Goal: Task Accomplishment & Management: Complete application form

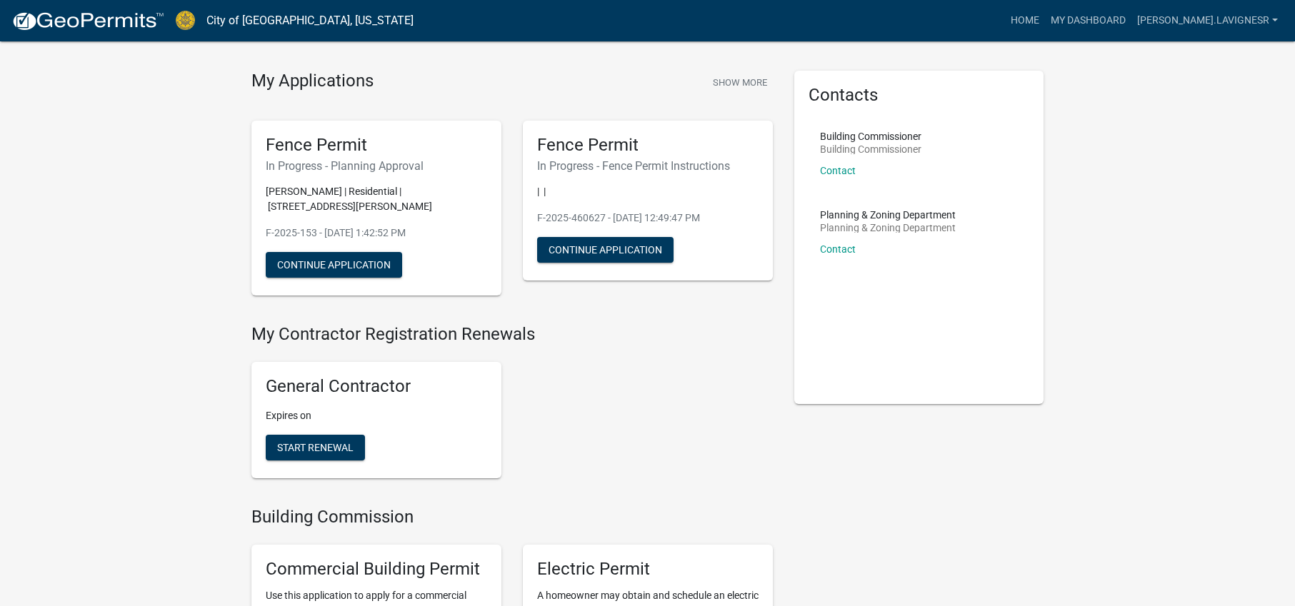
scroll to position [15, 0]
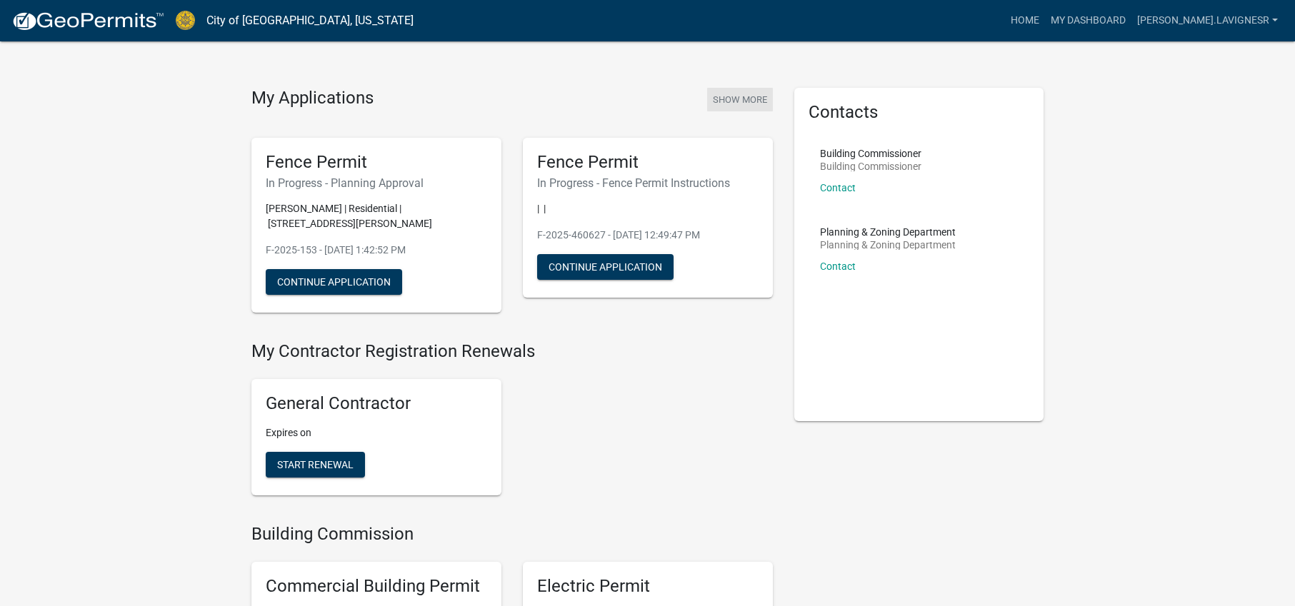
click at [733, 96] on button "Show More" at bounding box center [740, 100] width 66 height 24
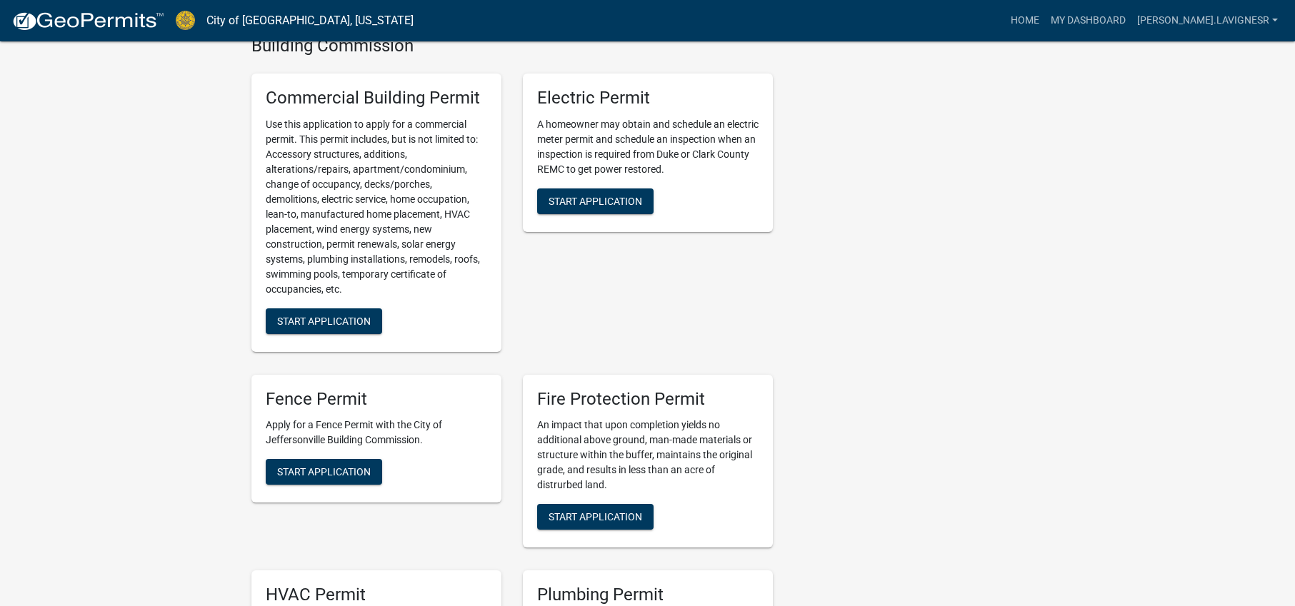
scroll to position [624, 0]
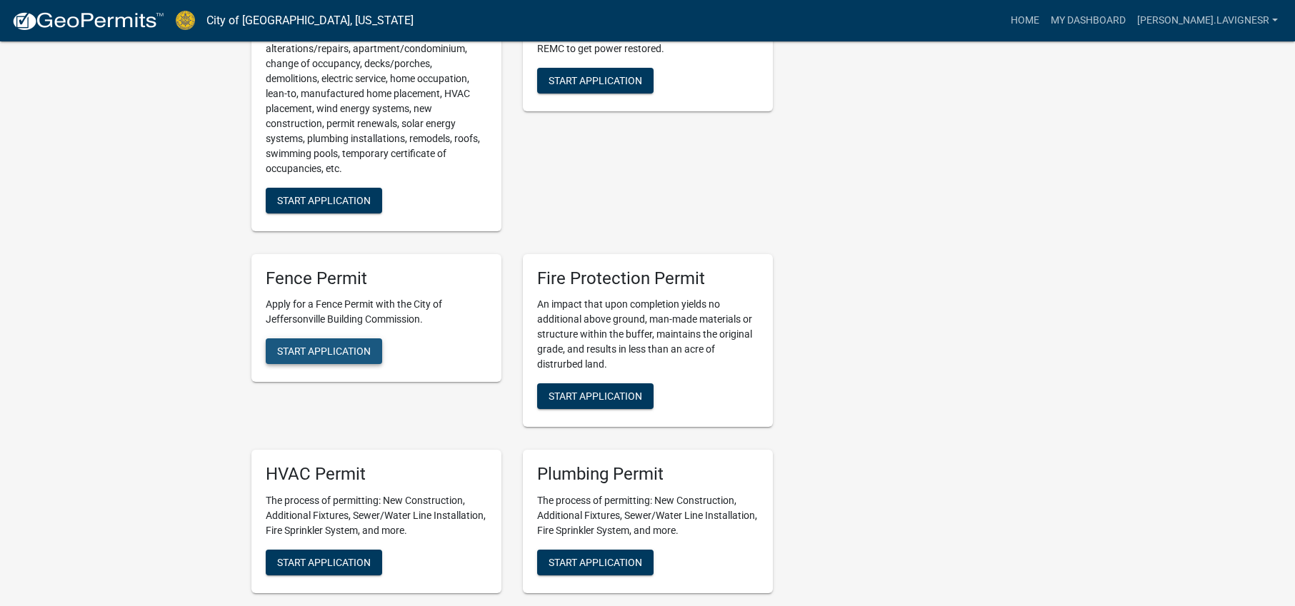
click at [342, 355] on span "Start Application" at bounding box center [324, 351] width 94 height 11
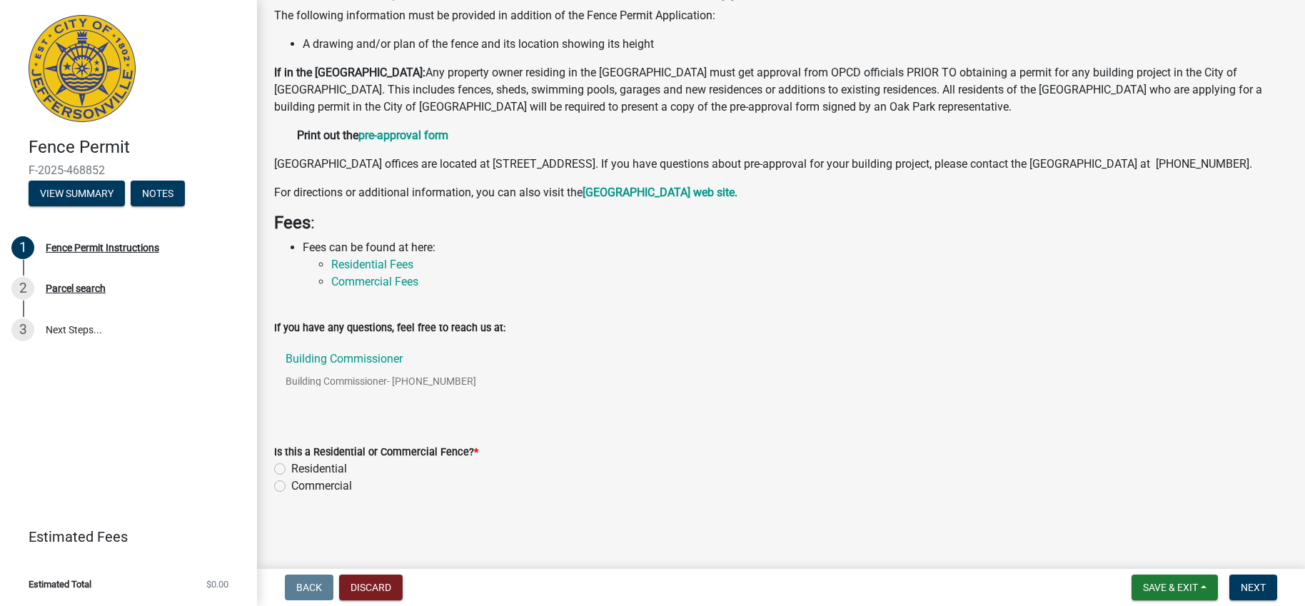
scroll to position [116, 0]
click at [332, 468] on label "Residential" at bounding box center [319, 469] width 56 height 17
click at [301, 468] on input "Residential" at bounding box center [295, 465] width 9 height 9
radio input "true"
click at [1264, 586] on span "Next" at bounding box center [1253, 587] width 25 height 11
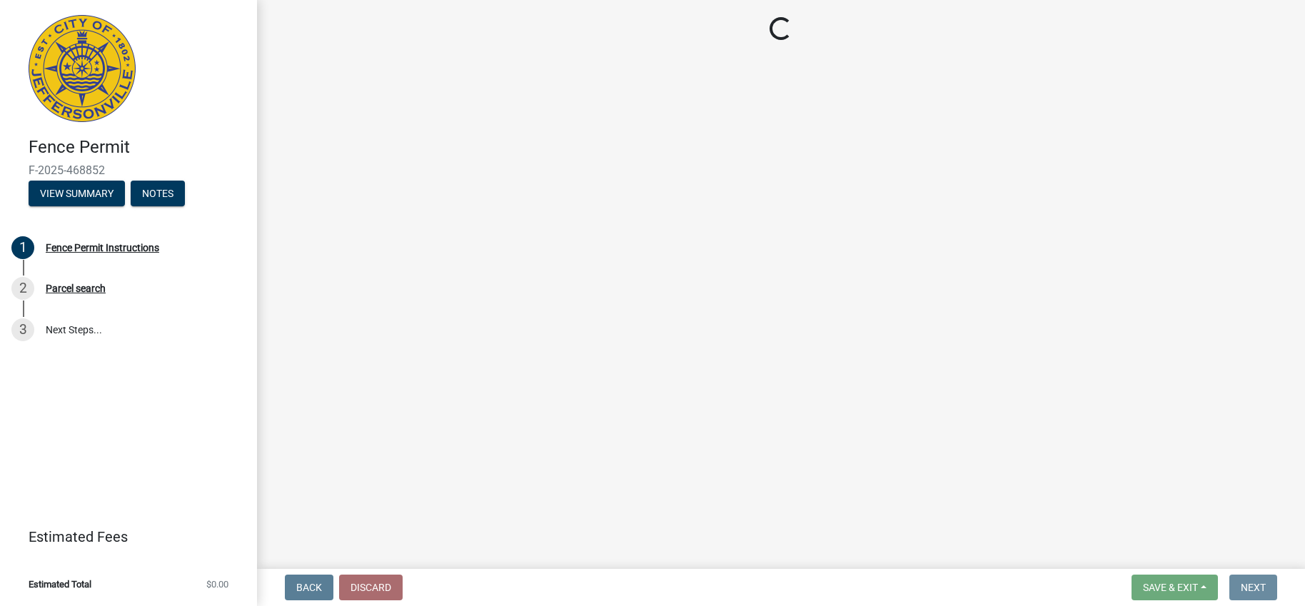
scroll to position [0, 0]
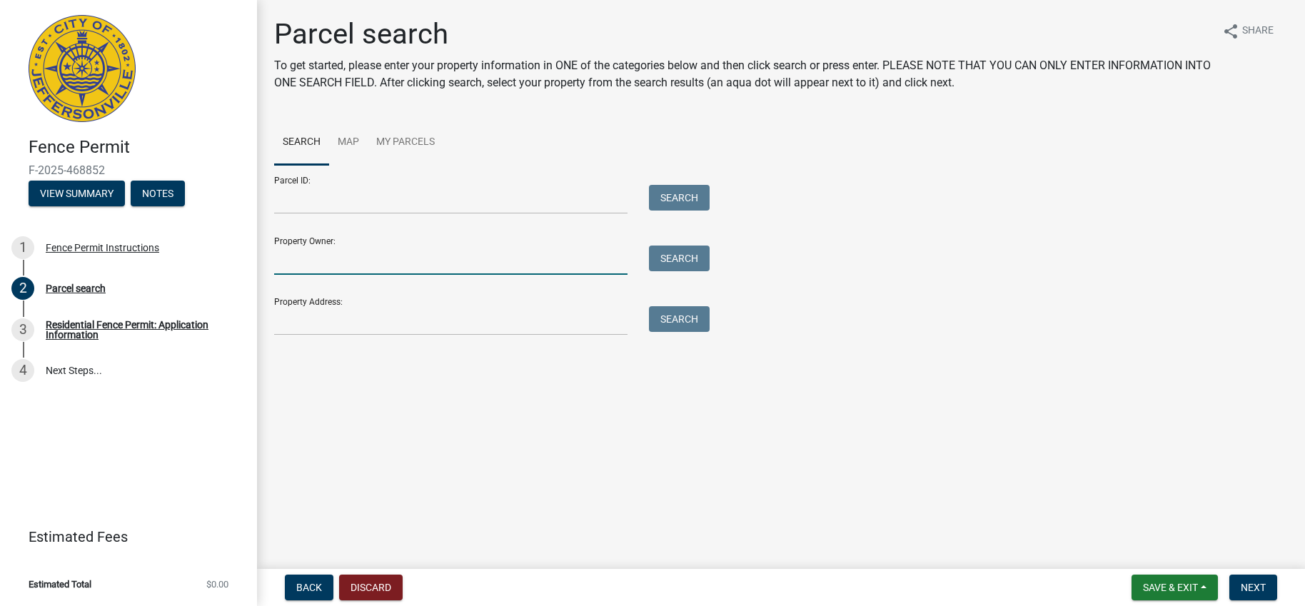
click at [308, 260] on input "Property Owner:" at bounding box center [450, 260] width 353 height 29
paste input "25082505146"
type input "2"
paste input "[PERSON_NAME]"
type input "[PERSON_NAME]"
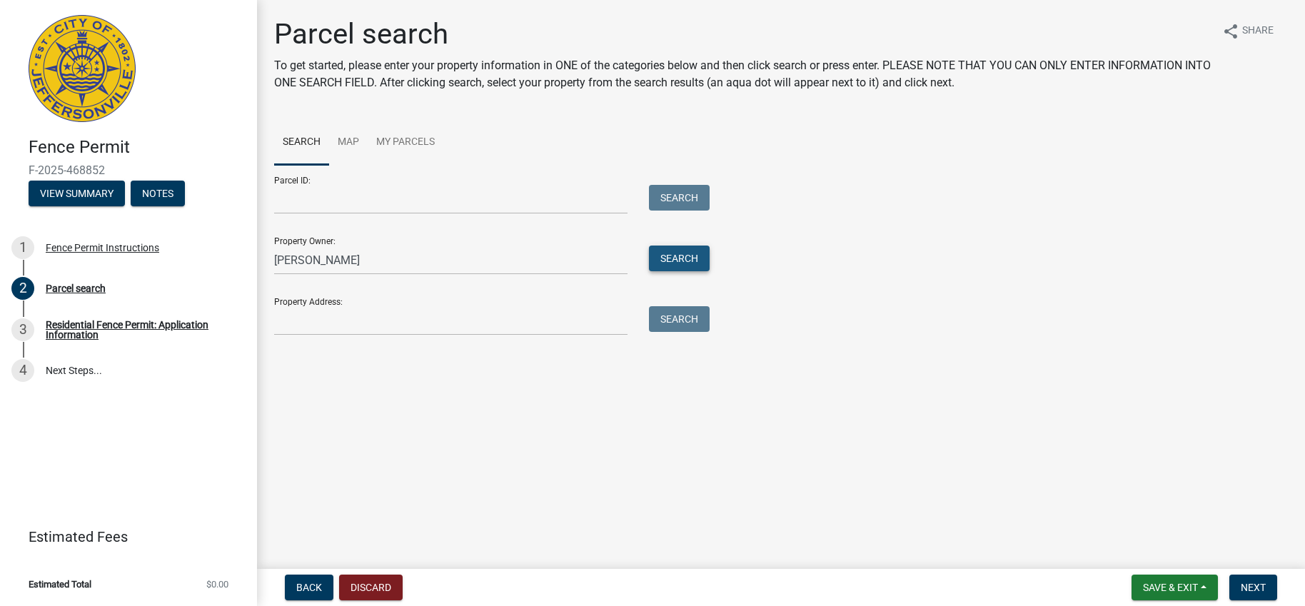
click at [677, 261] on button "Search" at bounding box center [679, 259] width 61 height 26
drag, startPoint x: 374, startPoint y: 260, endPoint x: 261, endPoint y: 255, distance: 112.9
click at [261, 255] on div "Parcel search To get started, please enter your property information in ONE of …" at bounding box center [781, 206] width 1048 height 378
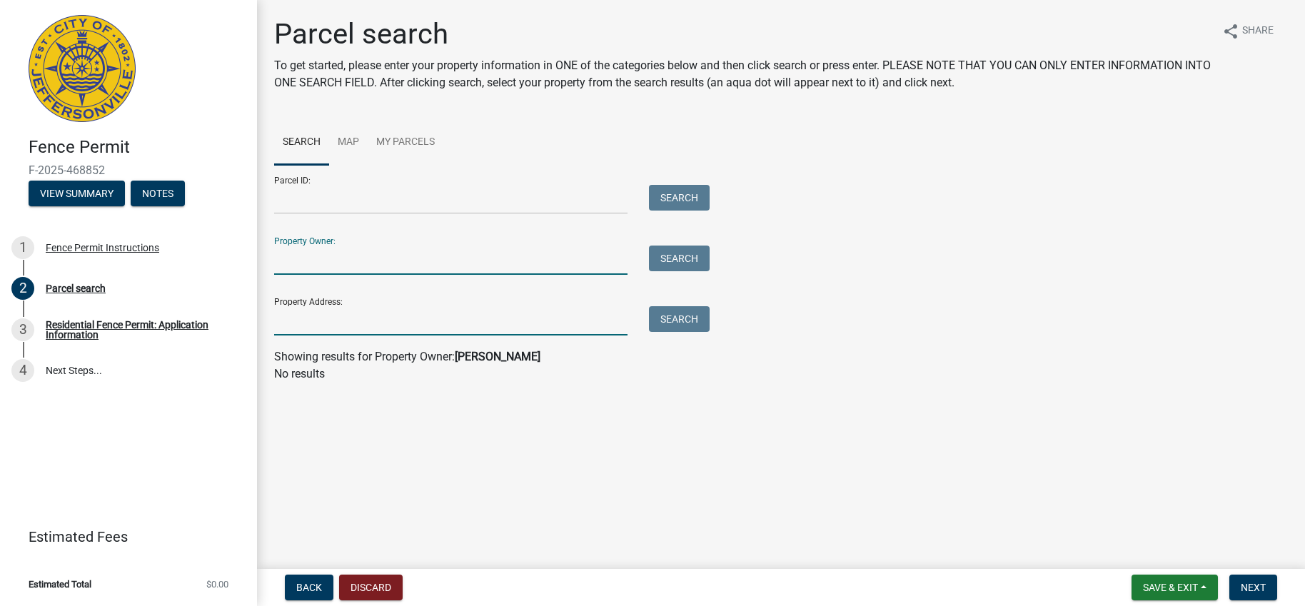
click at [293, 326] on input "Property Address:" at bounding box center [450, 320] width 353 height 29
paste input "03 Assembly Rd"
type input "[STREET_ADDRESS]"
click at [681, 321] on button "Search" at bounding box center [679, 319] width 61 height 26
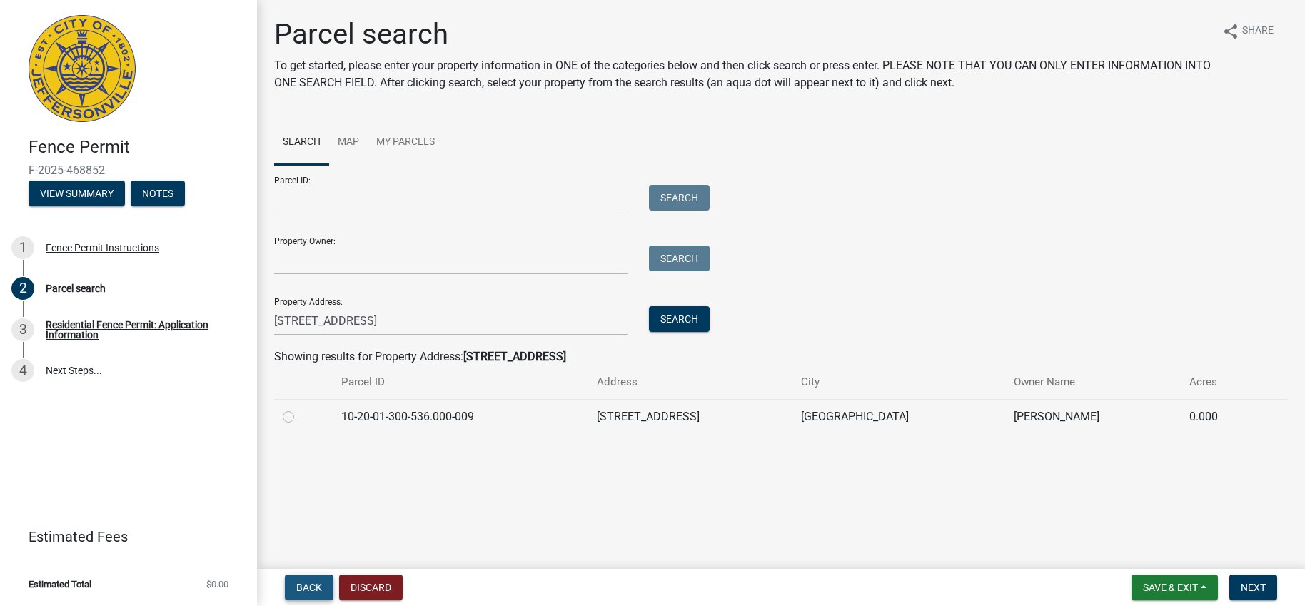
click at [309, 591] on span "Back" at bounding box center [309, 587] width 26 height 11
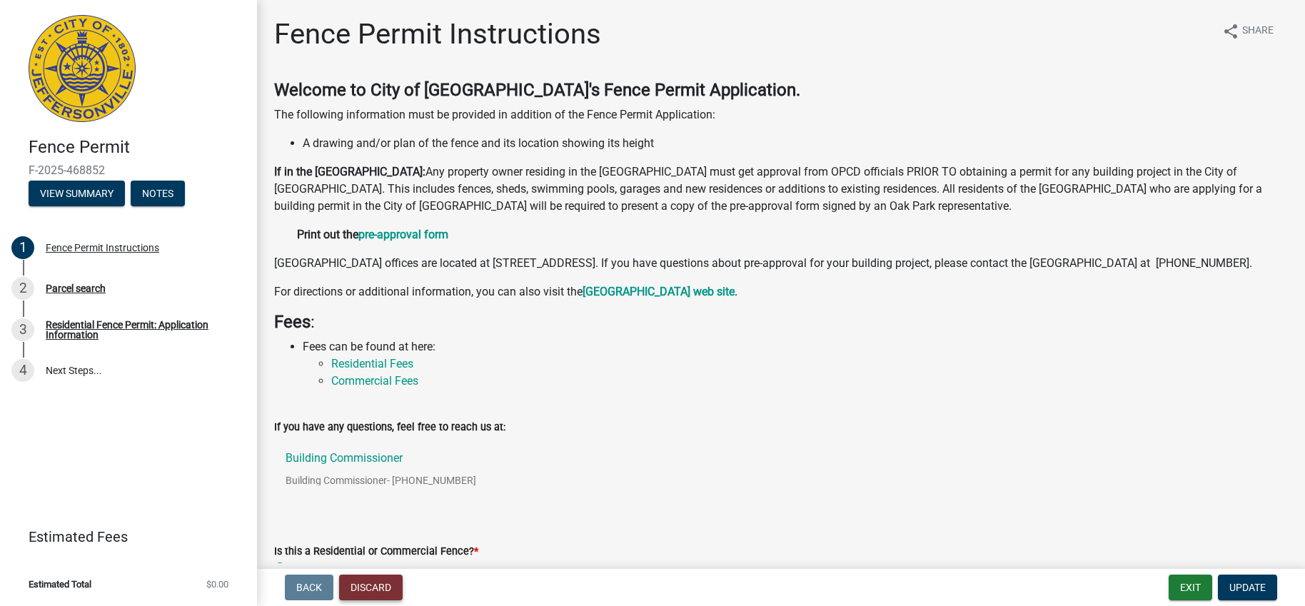
click at [385, 581] on button "Discard" at bounding box center [371, 588] width 64 height 26
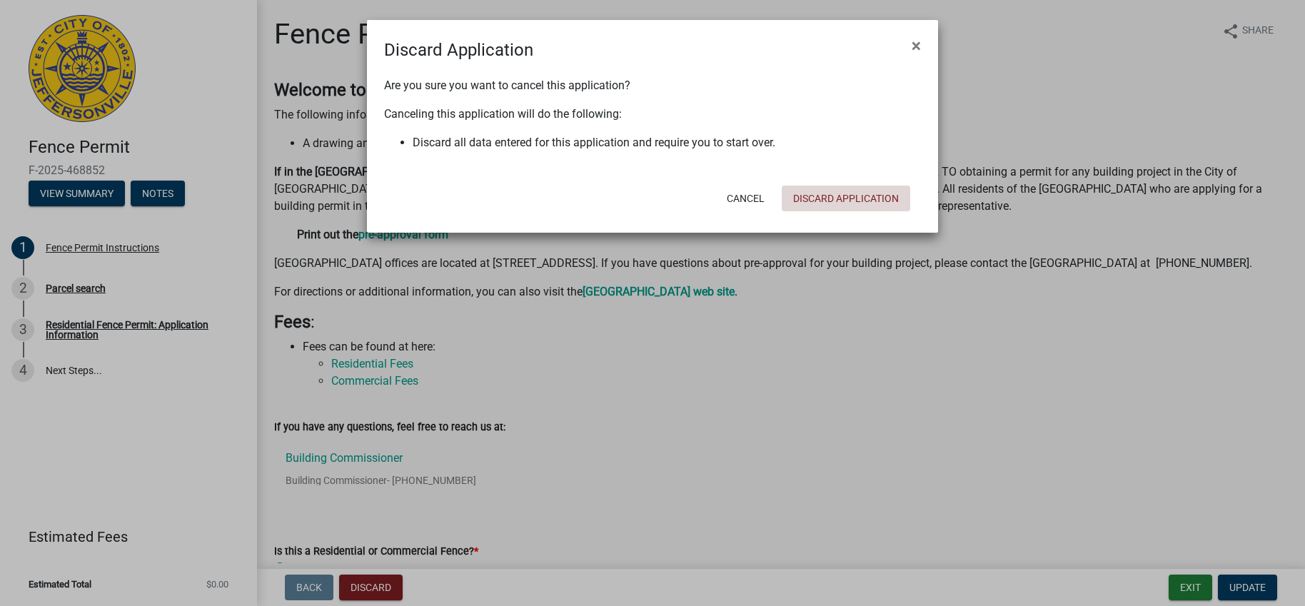
click at [812, 198] on button "Discard Application" at bounding box center [846, 199] width 129 height 26
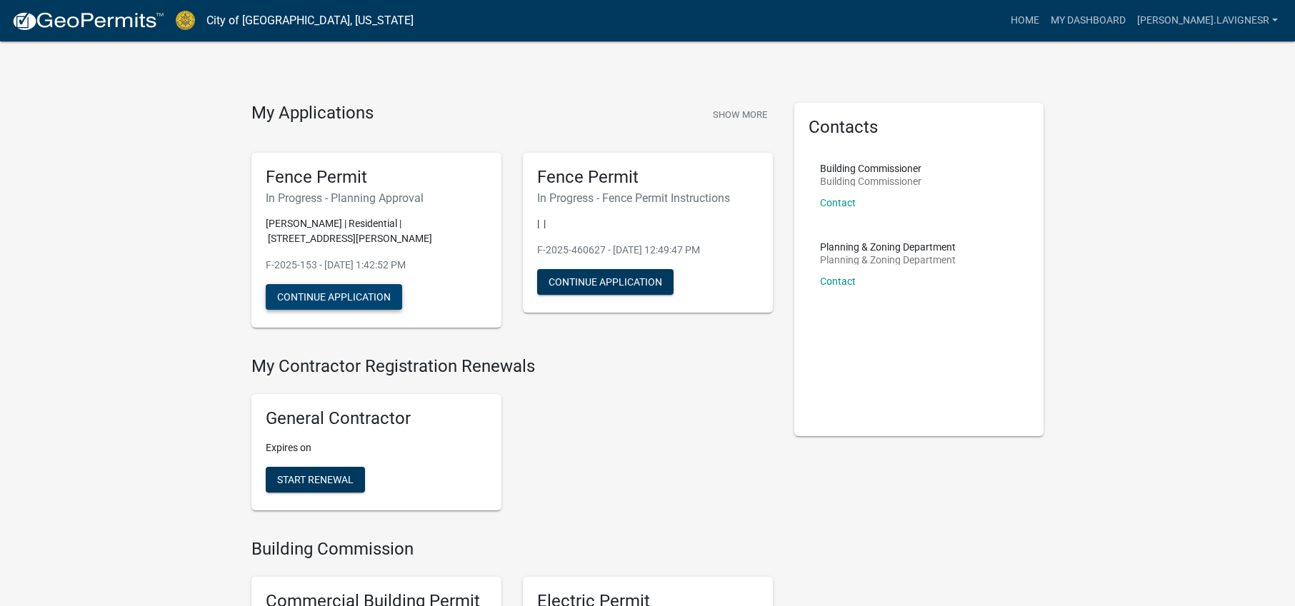
click at [333, 294] on button "Continue Application" at bounding box center [334, 297] width 136 height 26
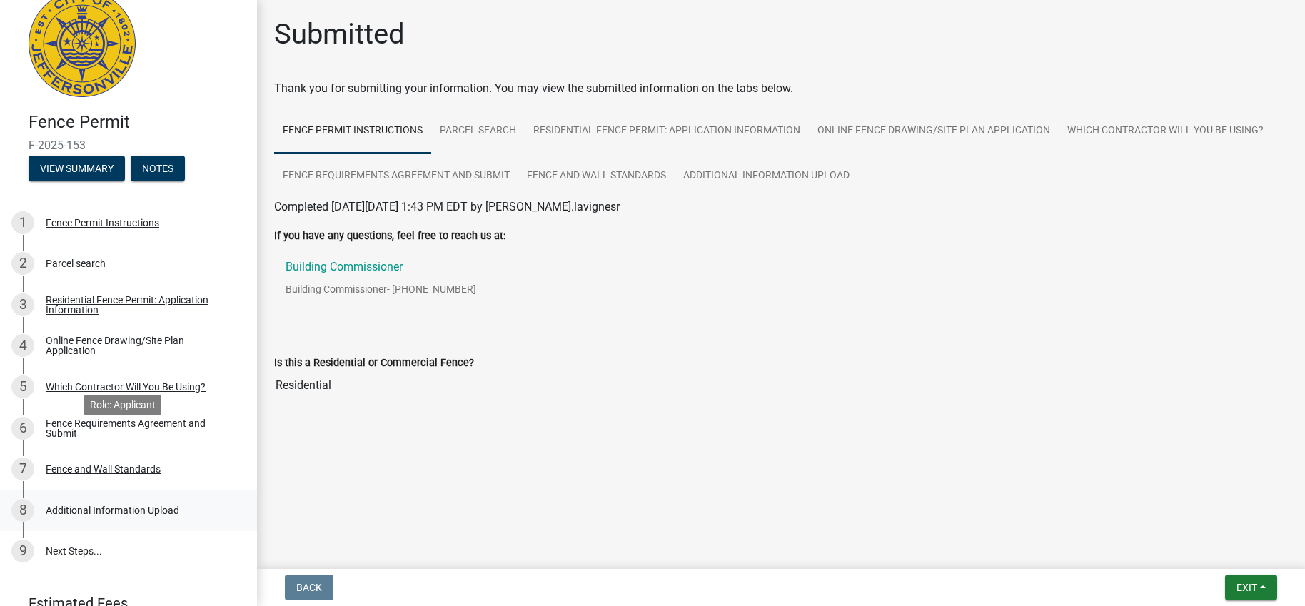
scroll to position [91, 0]
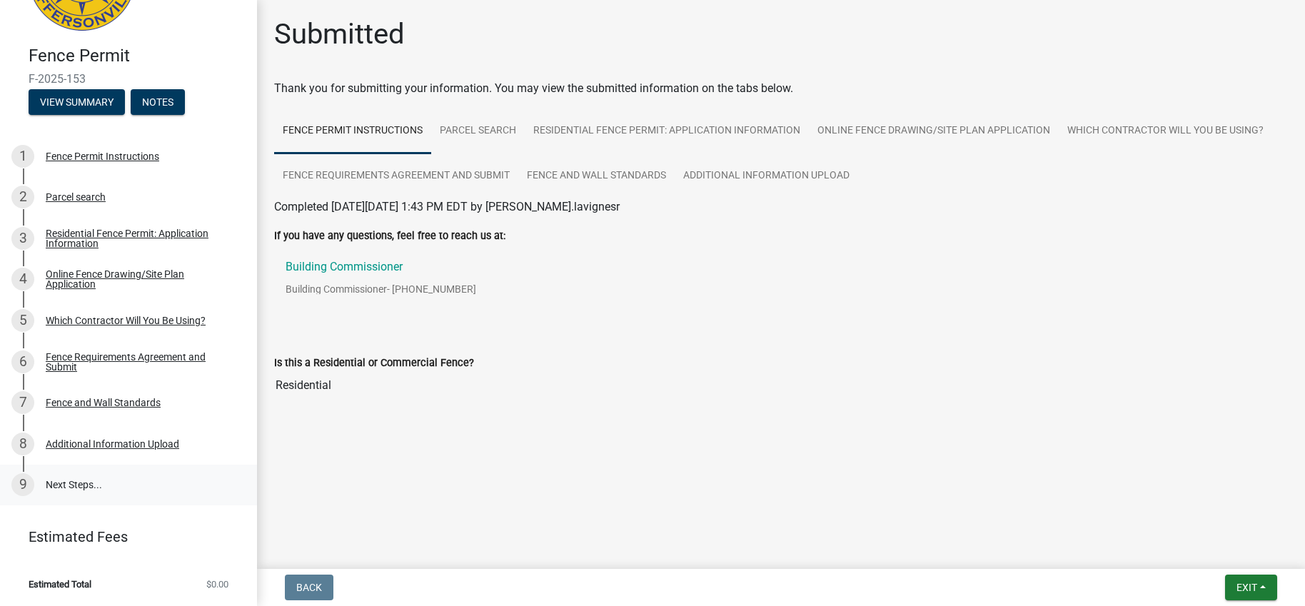
click at [64, 482] on link "9 Next Steps..." at bounding box center [128, 485] width 257 height 41
click at [69, 485] on link "9 Next Steps..." at bounding box center [128, 485] width 257 height 41
click at [69, 484] on link "9 Next Steps..." at bounding box center [128, 485] width 257 height 41
click at [92, 451] on div "8 Additional Information Upload" at bounding box center [122, 444] width 223 height 23
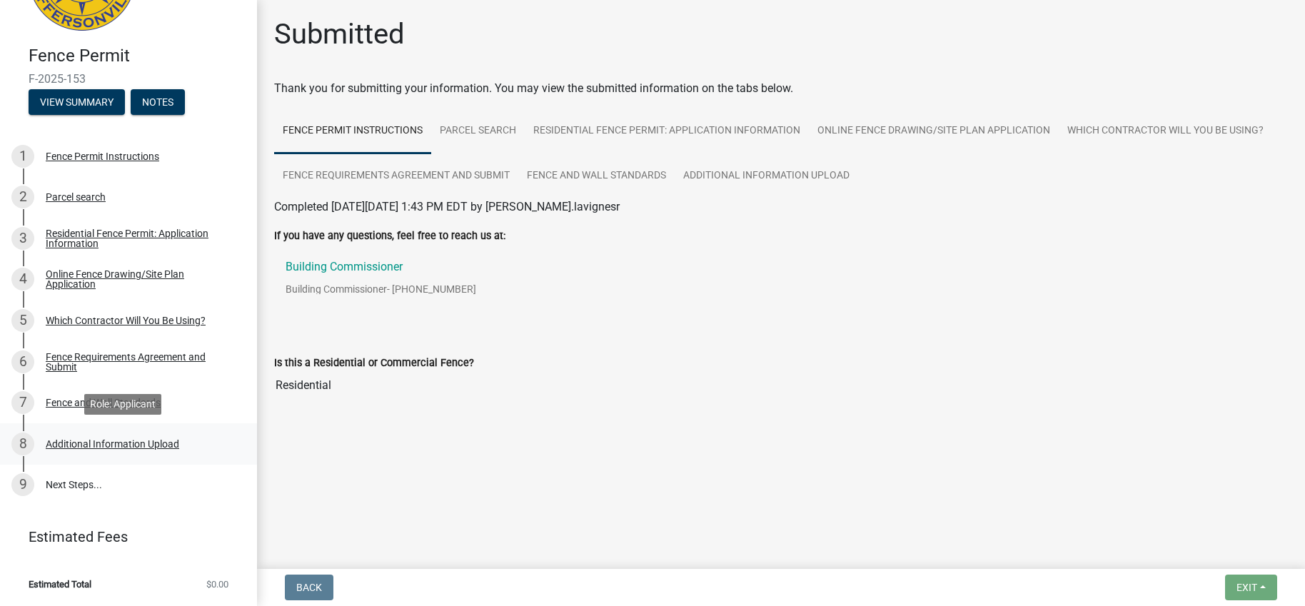
click at [165, 446] on div "Additional Information Upload" at bounding box center [113, 444] width 134 height 10
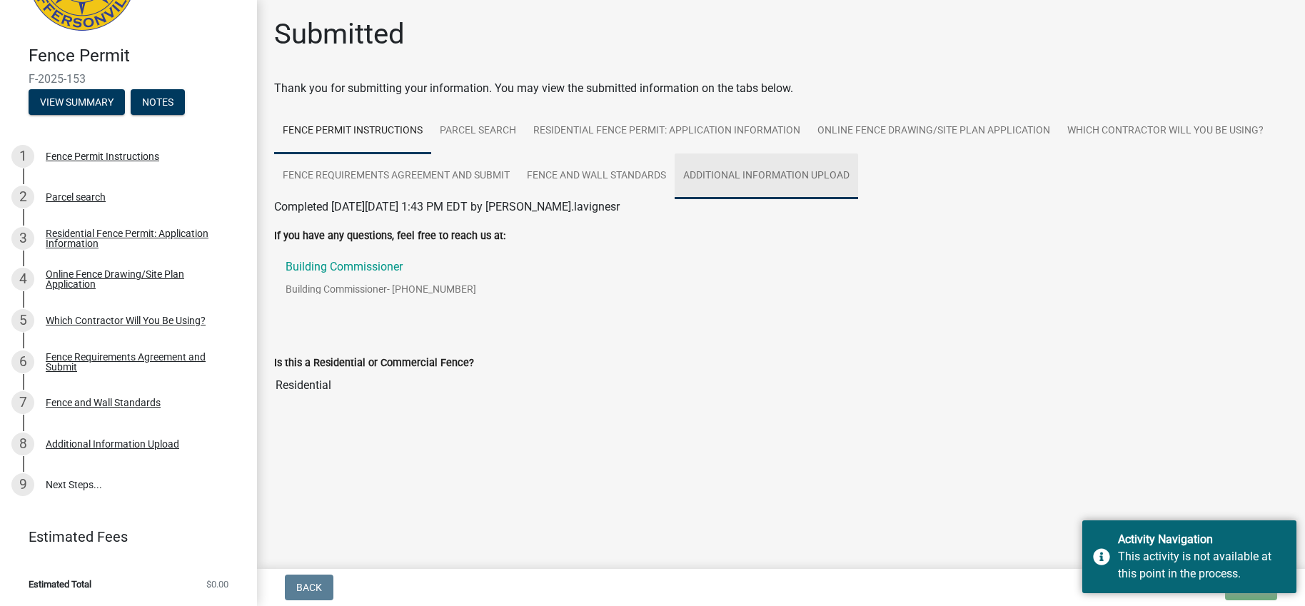
click at [821, 176] on link "Additional Information Upload" at bounding box center [767, 177] width 184 height 46
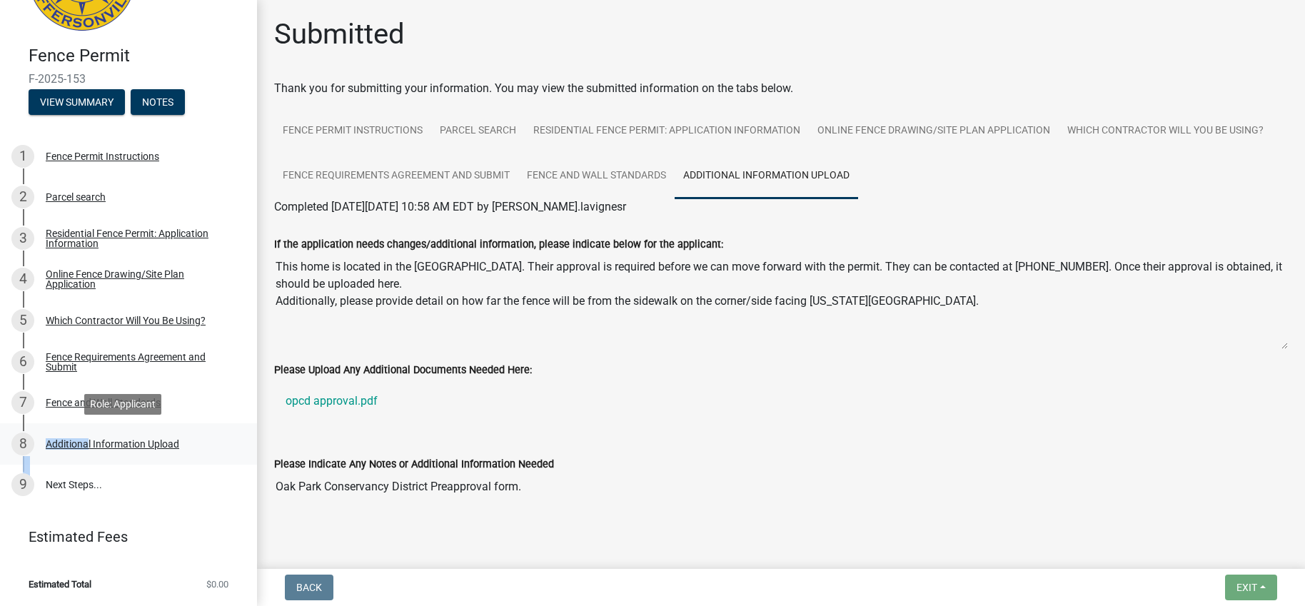
drag, startPoint x: 26, startPoint y: 438, endPoint x: 83, endPoint y: 455, distance: 59.6
click at [83, 447] on link "8 Additional Information Upload" at bounding box center [128, 443] width 257 height 41
